Goal: Navigation & Orientation: Find specific page/section

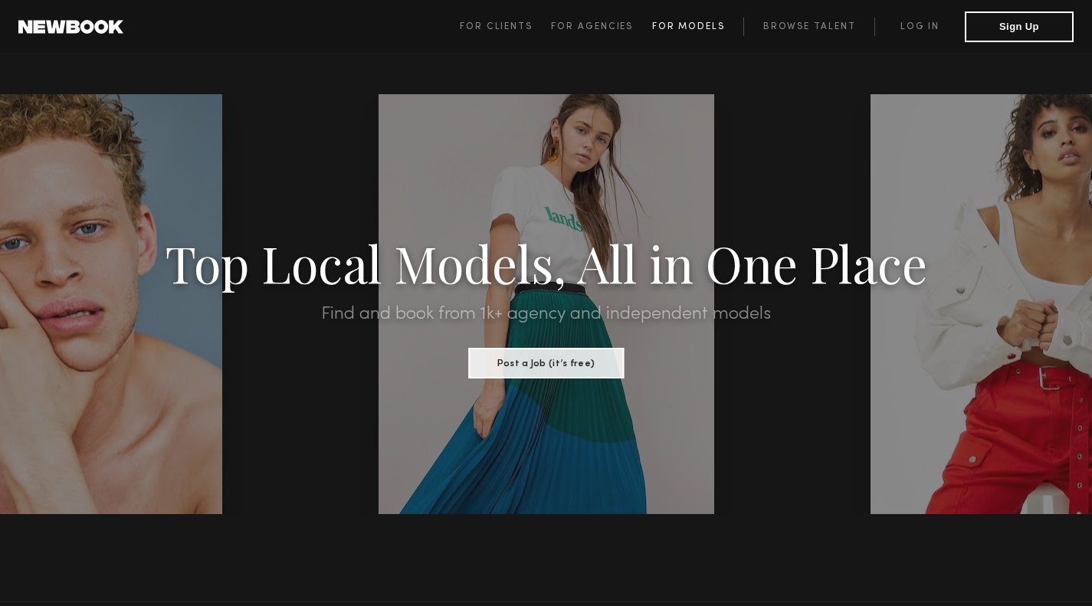
click at [711, 22] on span "For Models" at bounding box center [688, 26] width 73 height 9
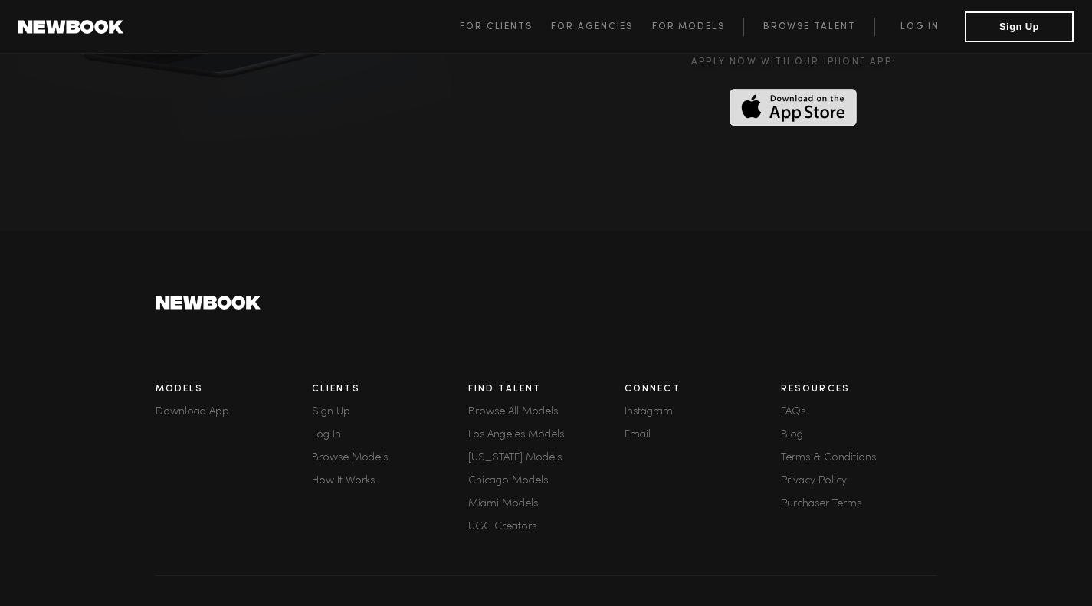
scroll to position [4223, 0]
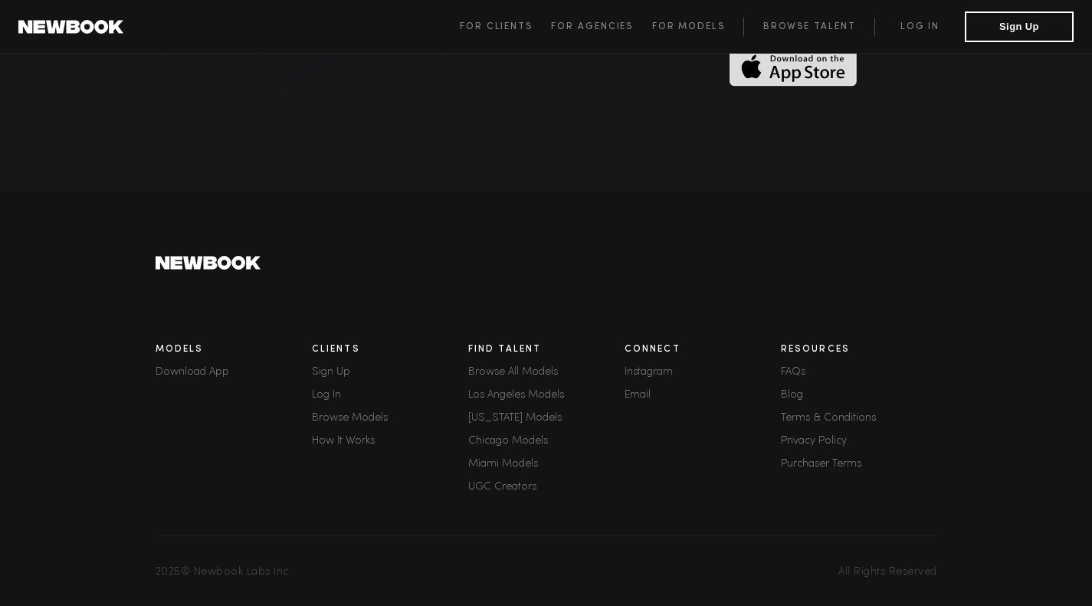
click at [517, 367] on link "Browse All Models" at bounding box center [546, 372] width 156 height 11
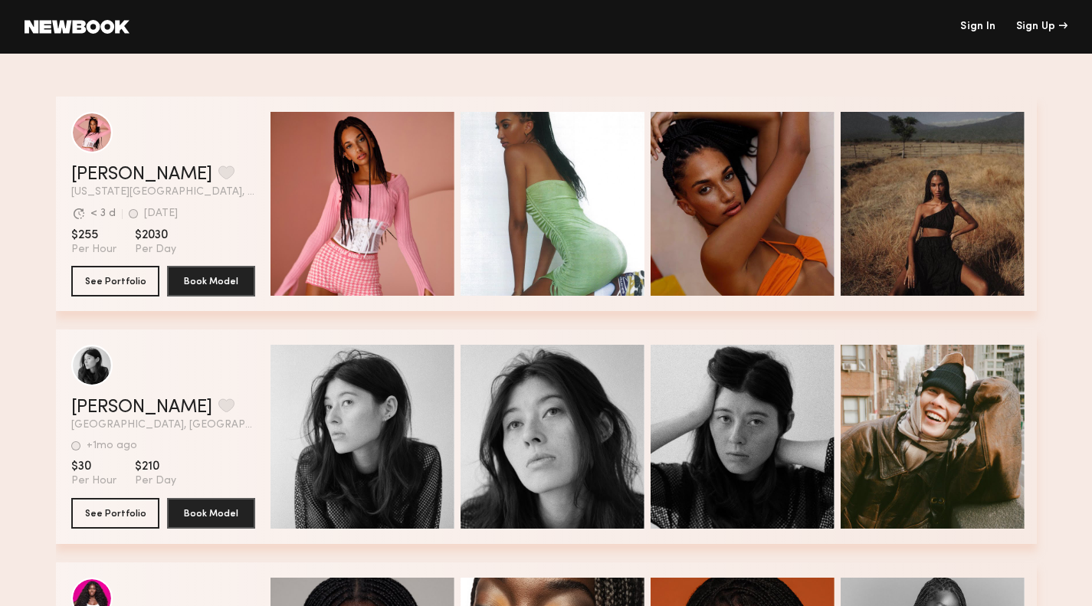
click at [79, 34] on header "Sign In Sign Up" at bounding box center [546, 27] width 1092 height 54
click at [78, 27] on link at bounding box center [77, 27] width 105 height 14
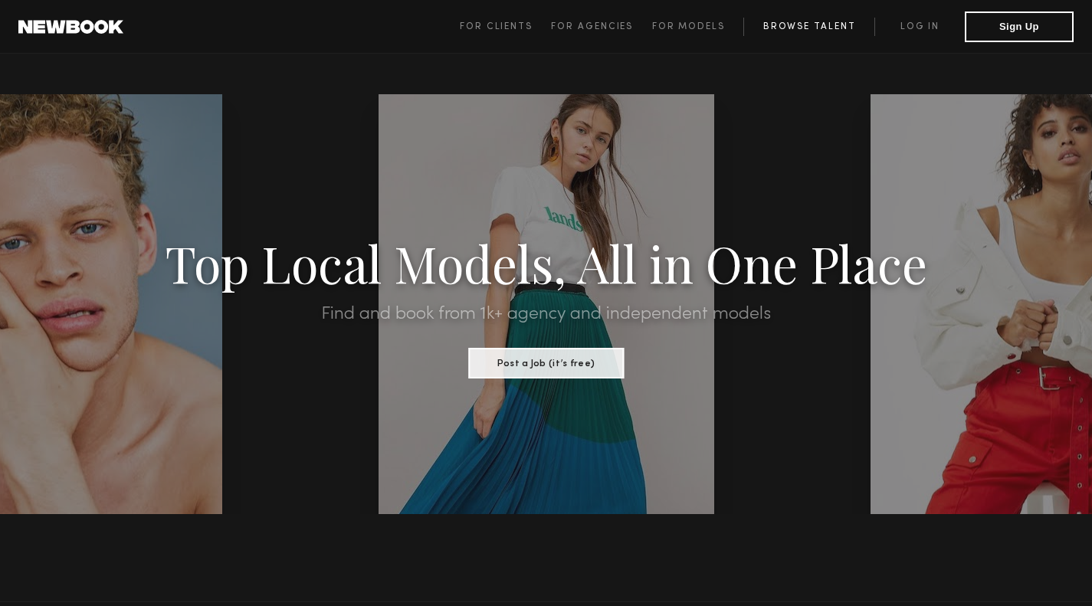
click at [832, 23] on link "Browse Talent" at bounding box center [809, 27] width 131 height 18
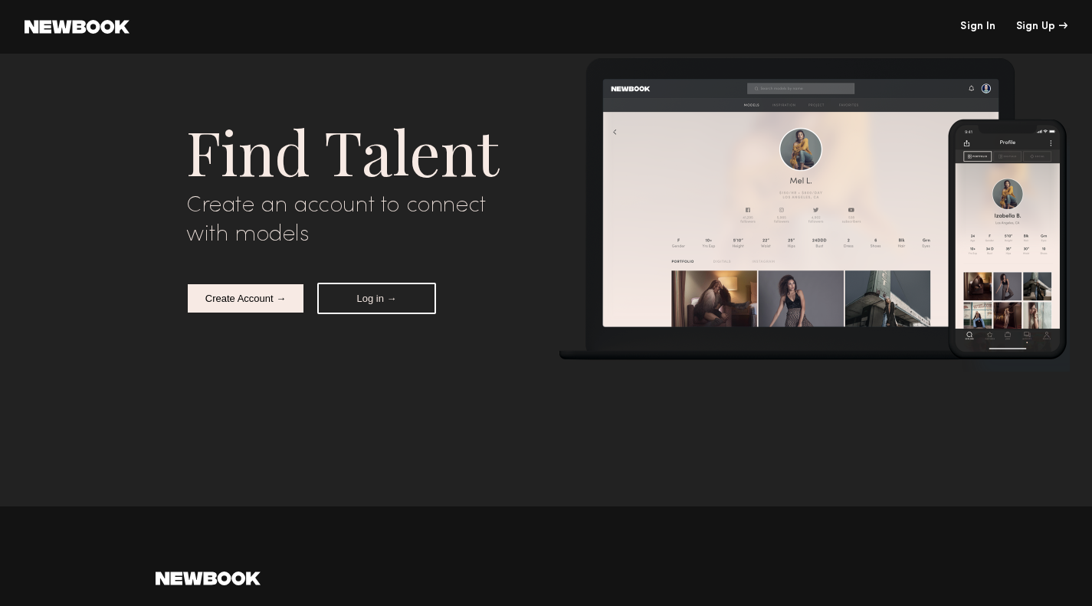
scroll to position [6417, 0]
